Goal: Transaction & Acquisition: Obtain resource

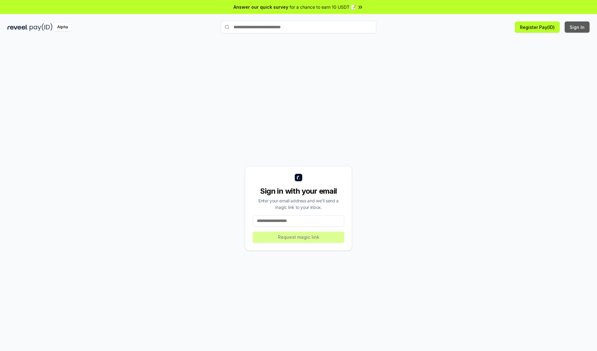
click at [577, 27] on button "Sign In" at bounding box center [576, 26] width 25 height 11
type input "**********"
click at [298, 237] on button "Request magic link" at bounding box center [298, 236] width 91 height 11
